Goal: Navigation & Orientation: Find specific page/section

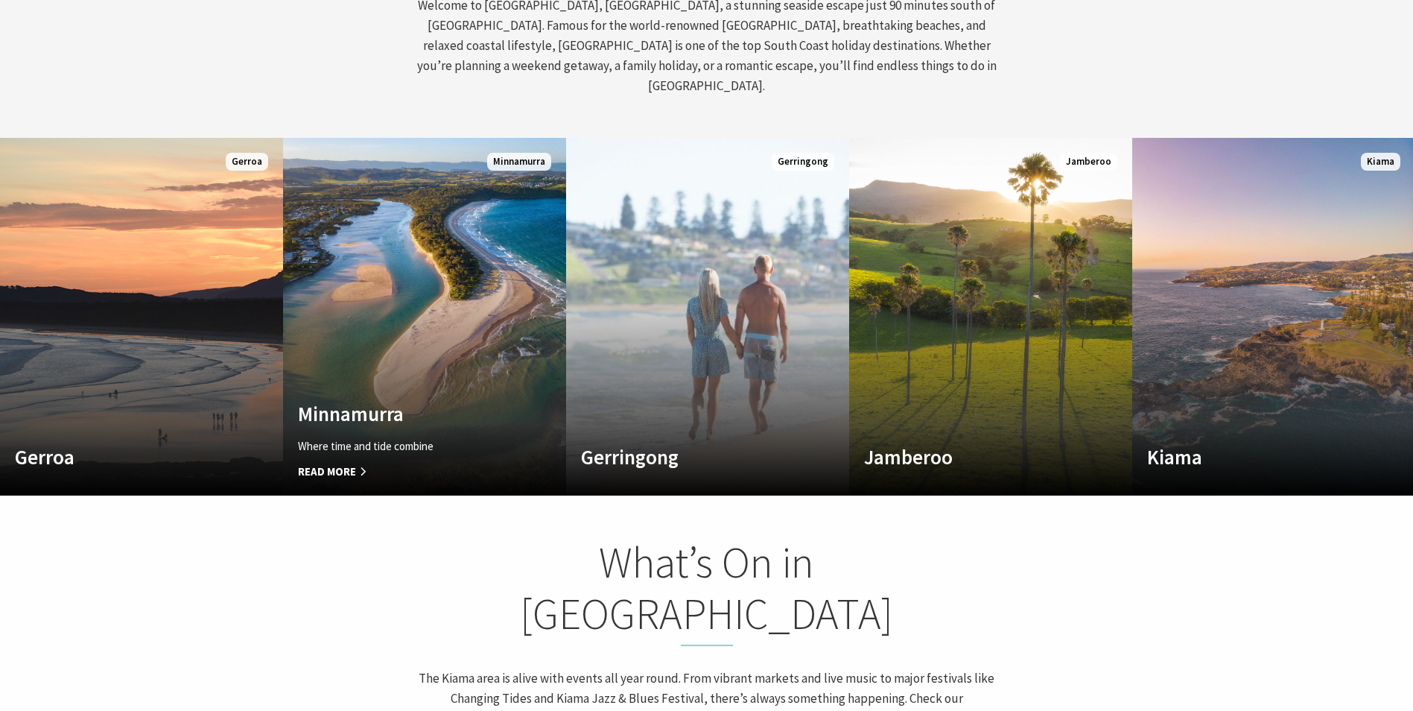
scroll to position [894, 0]
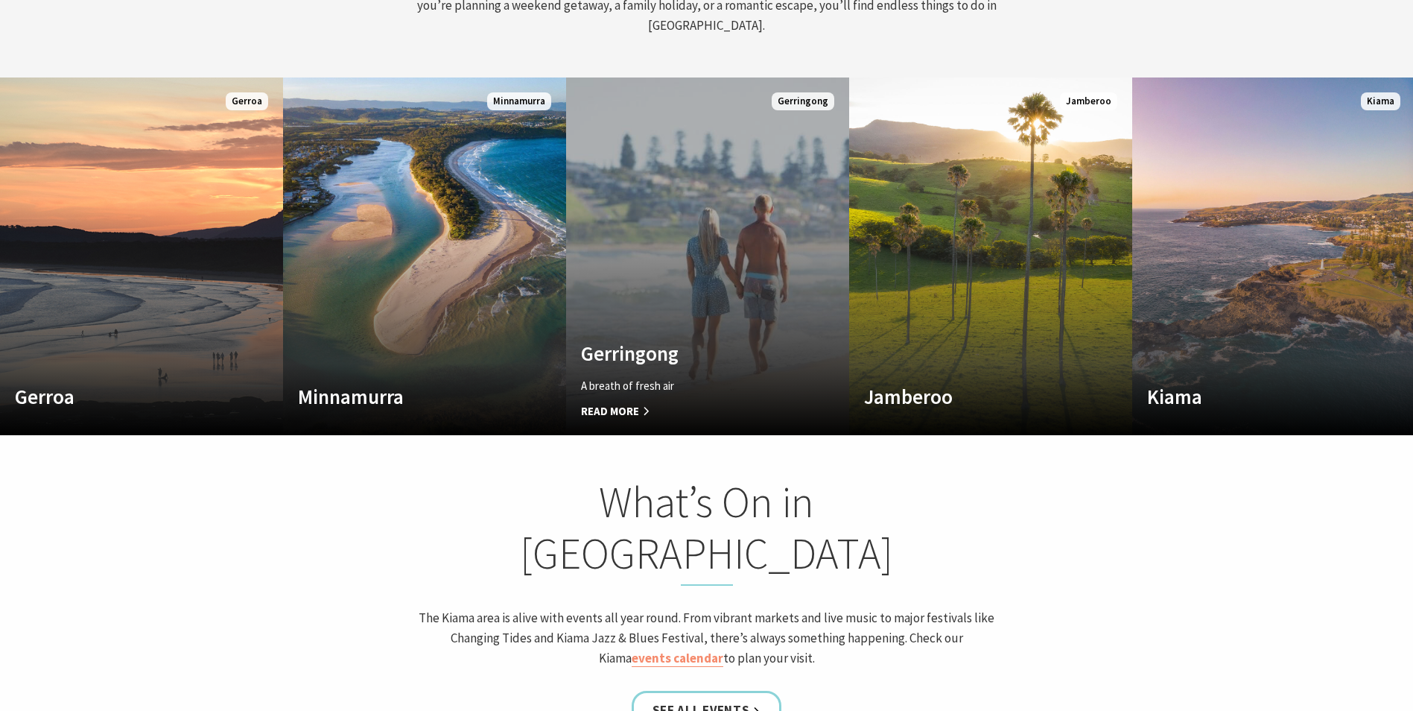
click at [635, 286] on link "Custom Image Used [GEOGRAPHIC_DATA] A breath of fresh air Read More [GEOGRAPHIC…" at bounding box center [707, 256] width 283 height 358
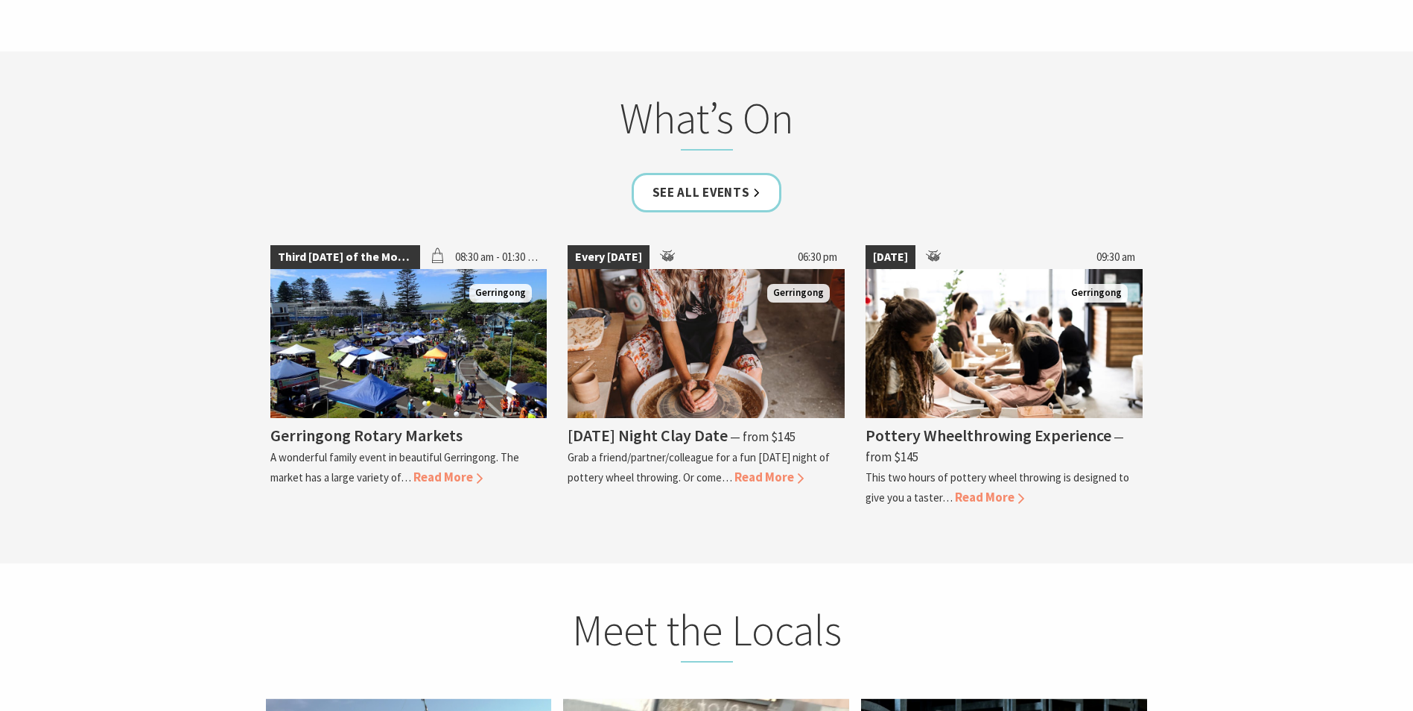
scroll to position [3800, 0]
click at [422, 353] on img at bounding box center [408, 342] width 277 height 149
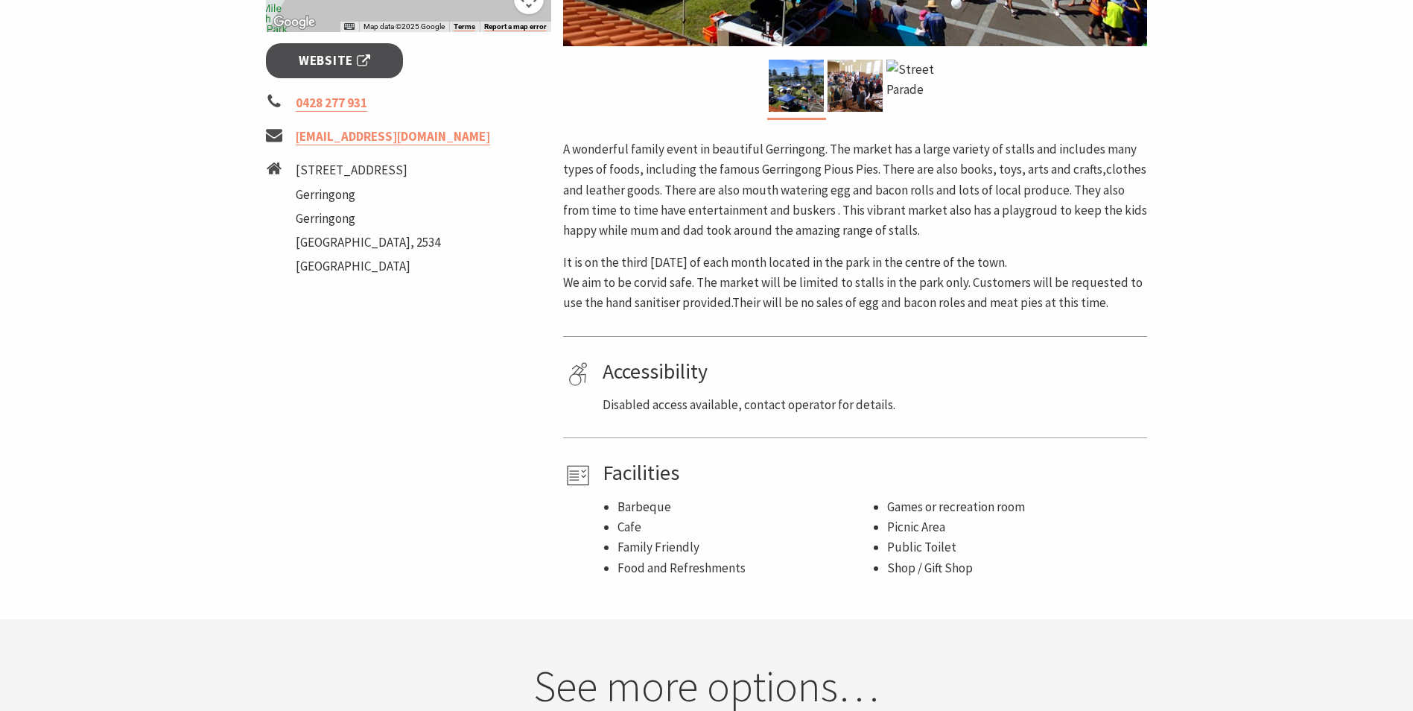
scroll to position [596, 0]
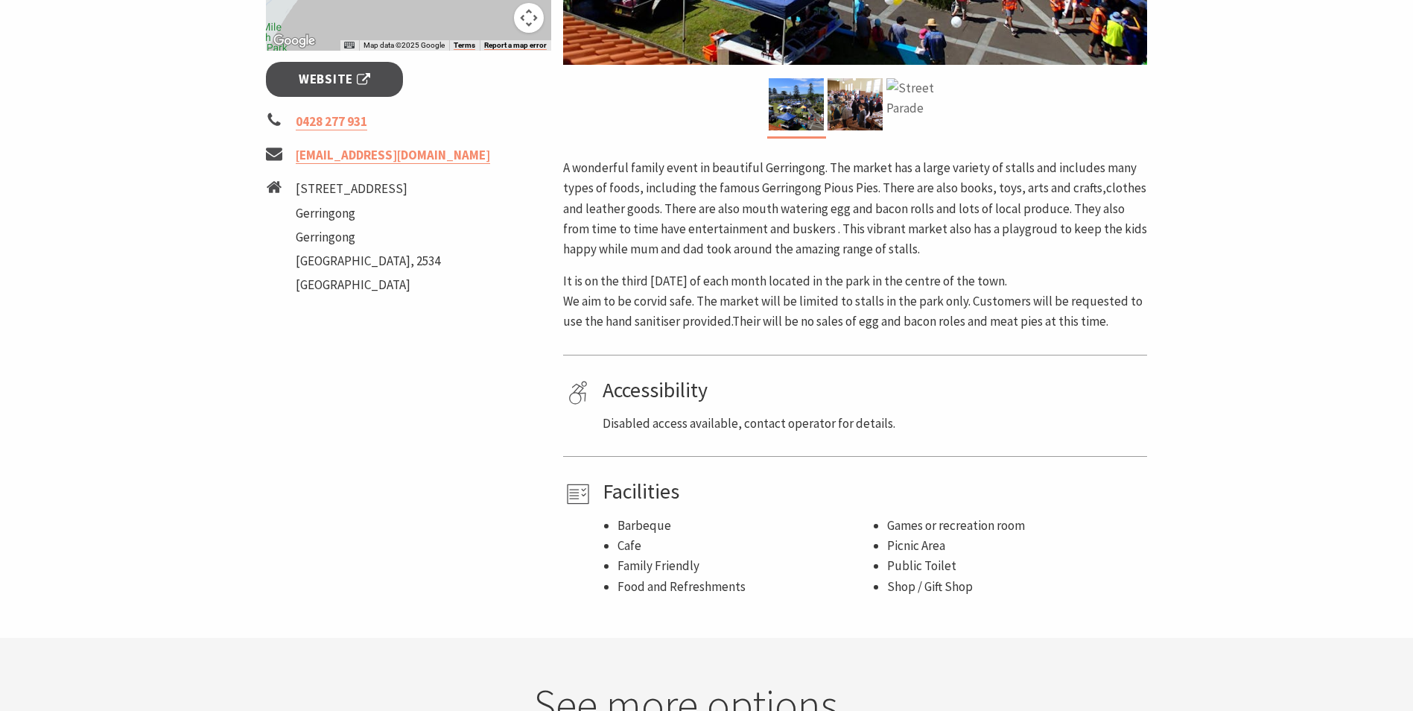
drag, startPoint x: 942, startPoint y: 79, endPoint x: 924, endPoint y: 80, distance: 17.9
